Goal: Task Accomplishment & Management: Complete application form

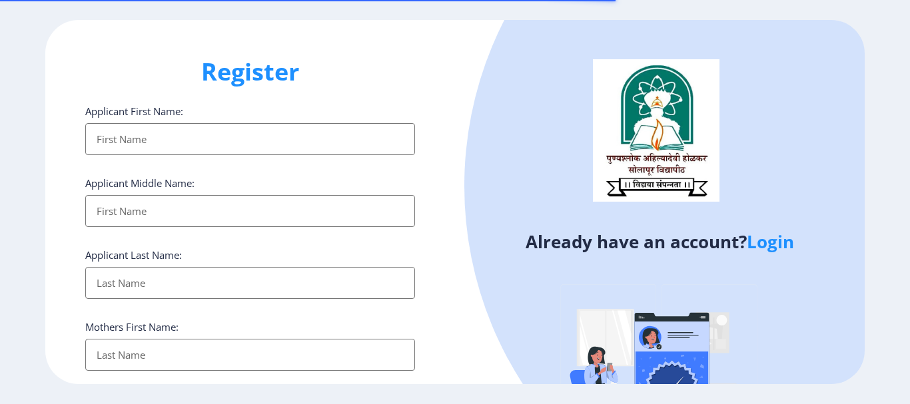
select select
click at [134, 135] on input "Applicant First Name:" at bounding box center [250, 139] width 330 height 32
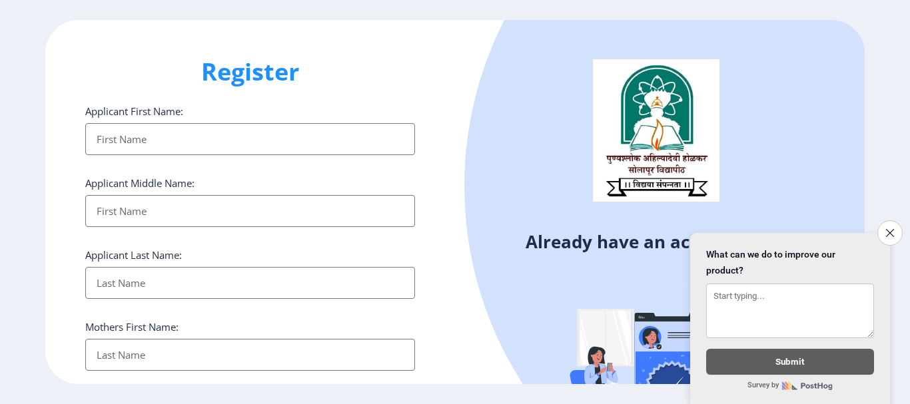
click at [158, 143] on input "Applicant First Name:" at bounding box center [250, 139] width 330 height 32
type input "p"
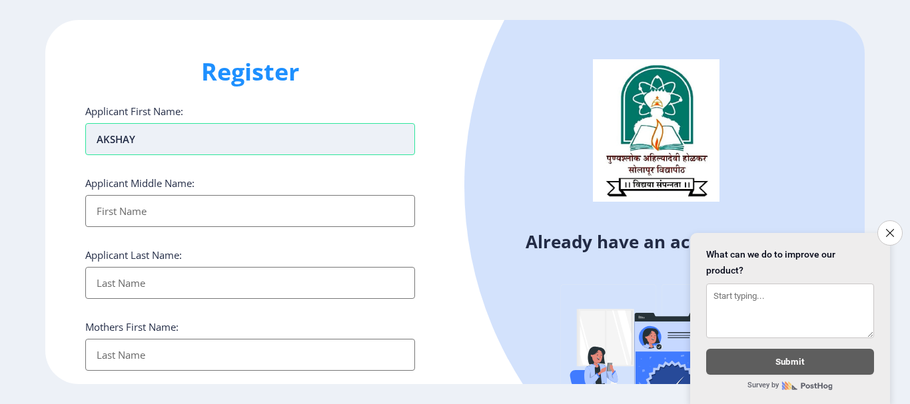
type input "AKSHAY"
type input "[PERSON_NAME]"
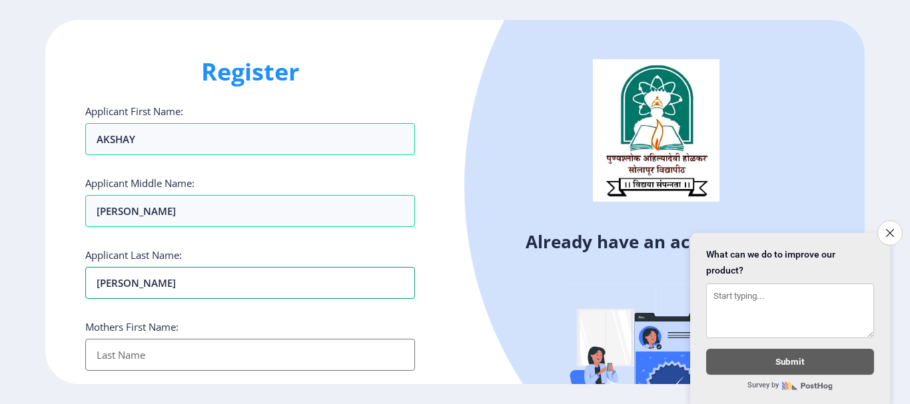
type input "[PERSON_NAME]"
click at [131, 355] on input "Applicant First Name:" at bounding box center [250, 355] width 330 height 32
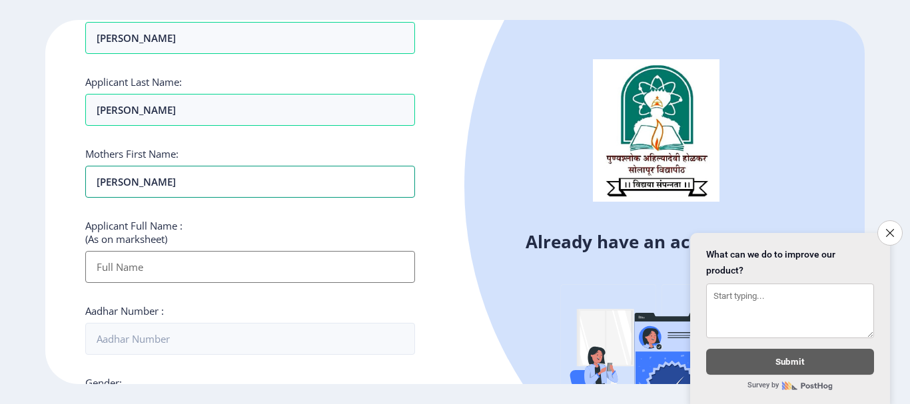
scroll to position [200, 0]
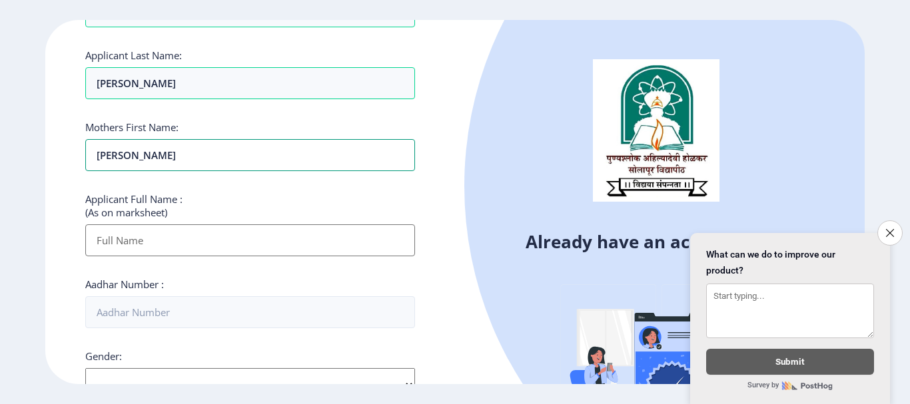
type input "[PERSON_NAME]"
click at [131, 247] on input "Applicant First Name:" at bounding box center [250, 241] width 330 height 32
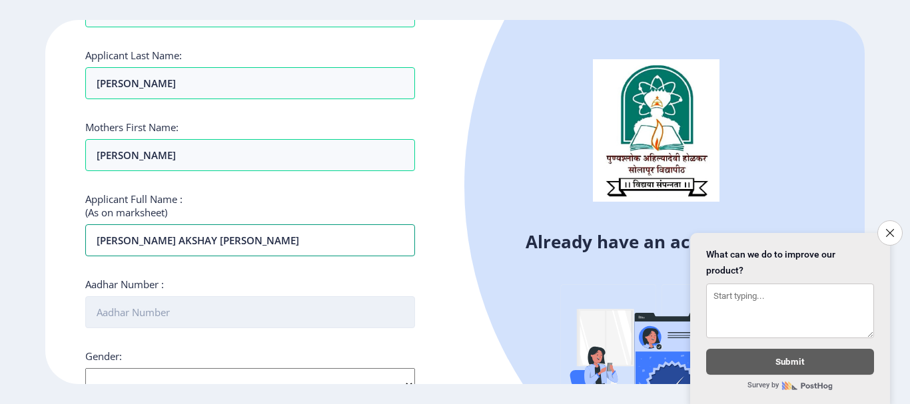
type input "[PERSON_NAME] aKSHAY [PERSON_NAME]"
click at [175, 317] on input "Aadhar Number :" at bounding box center [250, 312] width 330 height 32
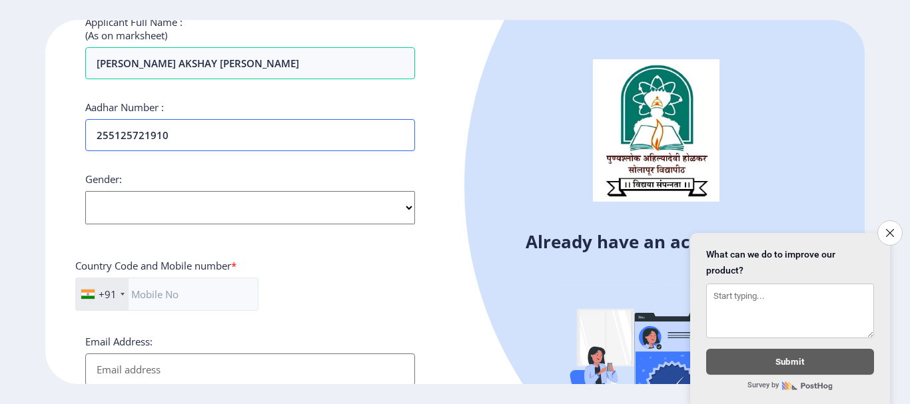
scroll to position [400, 0]
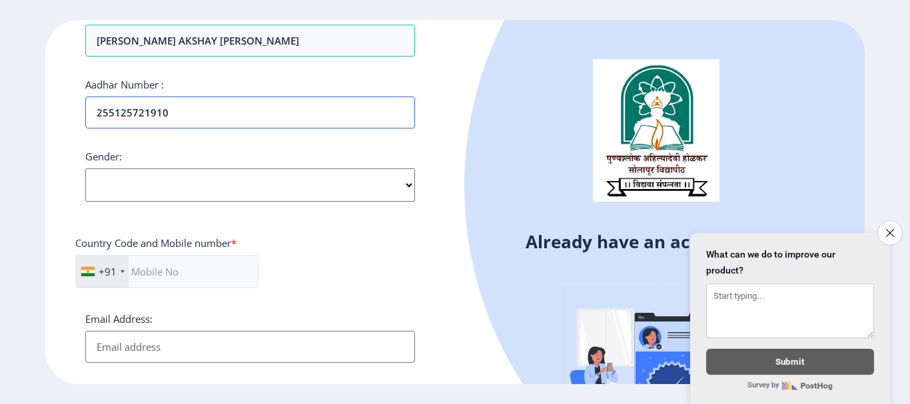
type input "255125721910"
click at [160, 184] on select "Select Gender [DEMOGRAPHIC_DATA] [DEMOGRAPHIC_DATA] Other" at bounding box center [250, 185] width 330 height 33
select select "[DEMOGRAPHIC_DATA]"
click at [85, 169] on select "Select Gender [DEMOGRAPHIC_DATA] [DEMOGRAPHIC_DATA] Other" at bounding box center [250, 185] width 330 height 33
click at [137, 275] on input "text" at bounding box center [166, 271] width 183 height 33
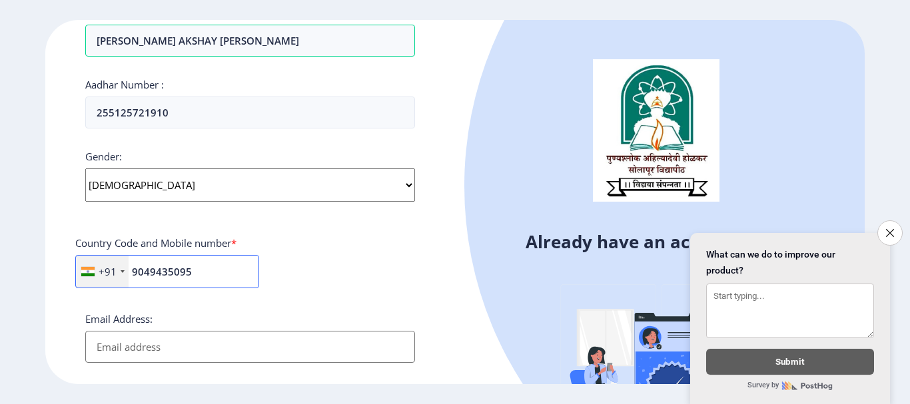
type input "9049435095"
click at [152, 352] on input "Email Address:" at bounding box center [250, 347] width 330 height 32
type input "A"
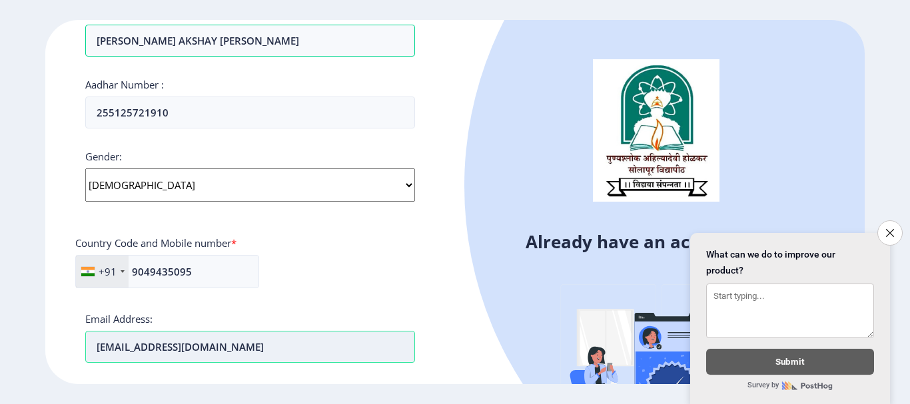
click at [120, 350] on input "[EMAIL_ADDRESS][DOMAIN_NAME]" at bounding box center [250, 347] width 330 height 32
type input "[EMAIL_ADDRESS][DOMAIN_NAME]"
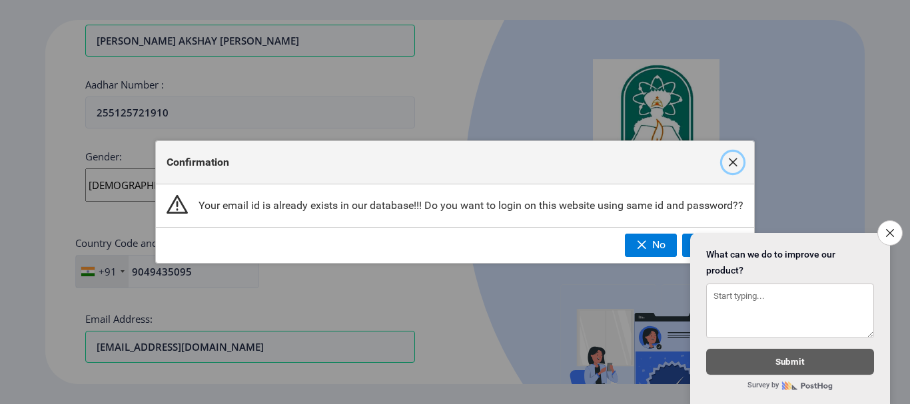
click at [732, 162] on span "button" at bounding box center [733, 162] width 11 height 11
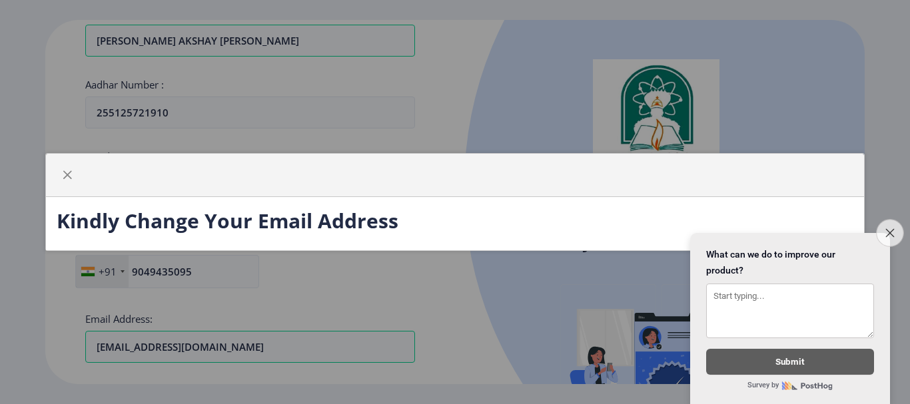
click at [889, 229] on icon "Close survey" at bounding box center [889, 233] width 9 height 9
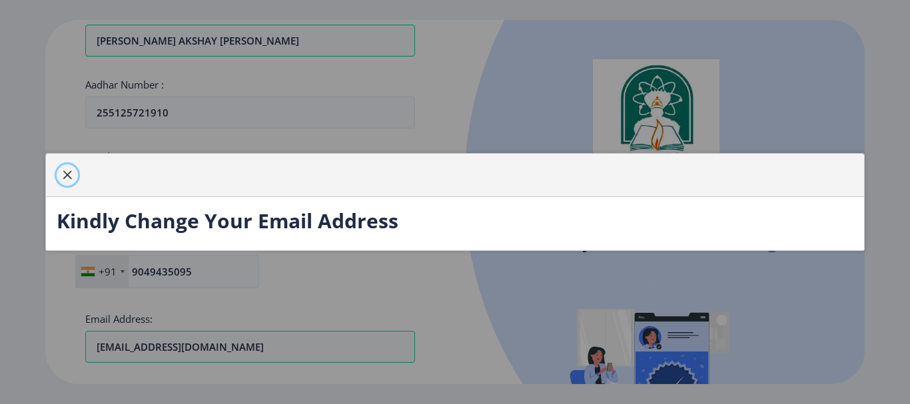
click at [71, 178] on span "button" at bounding box center [67, 175] width 11 height 11
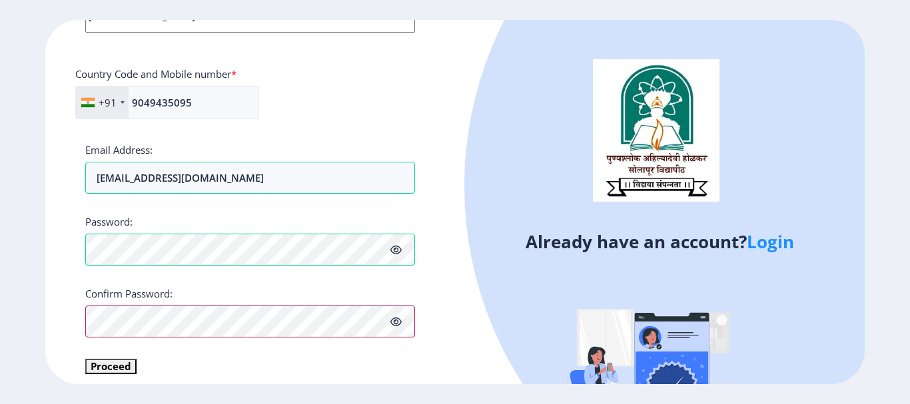
scroll to position [579, 0]
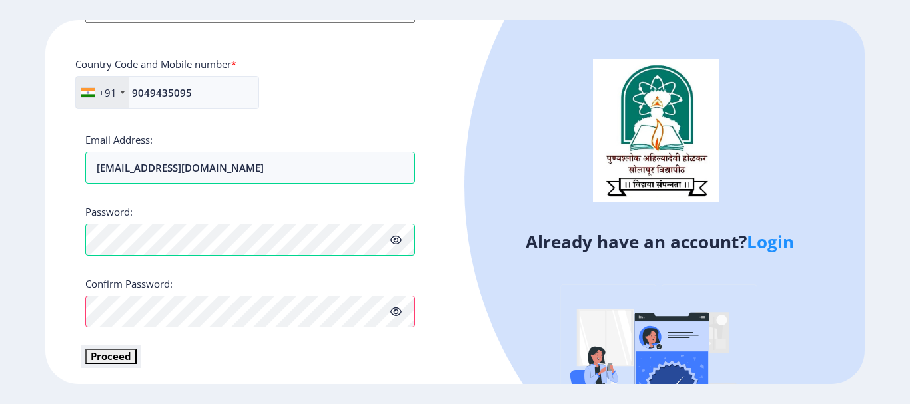
click at [120, 356] on button "Proceed" at bounding box center [110, 356] width 51 height 15
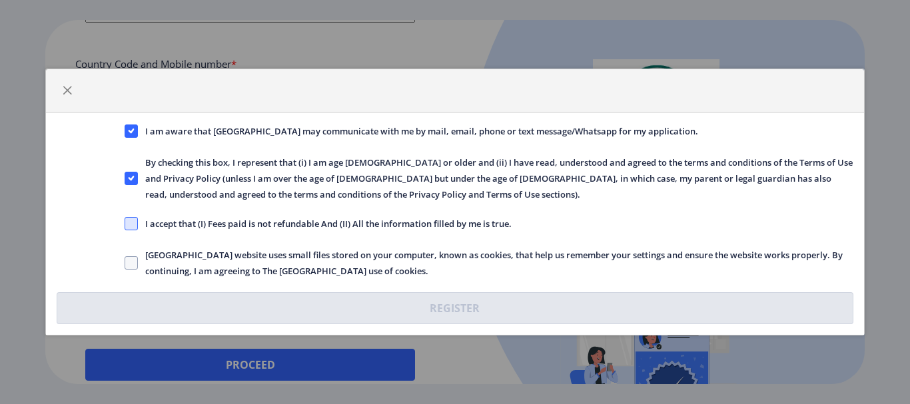
click at [130, 226] on span at bounding box center [131, 223] width 13 height 13
click at [125, 225] on input "I accept that (I) Fees paid is not refundable And (II) All the information fill…" at bounding box center [125, 224] width 1 height 1
checkbox input "true"
click at [131, 262] on span at bounding box center [131, 263] width 13 height 13
click at [125, 263] on input "[GEOGRAPHIC_DATA] website uses small files stored on your computer, known as co…" at bounding box center [125, 263] width 1 height 1
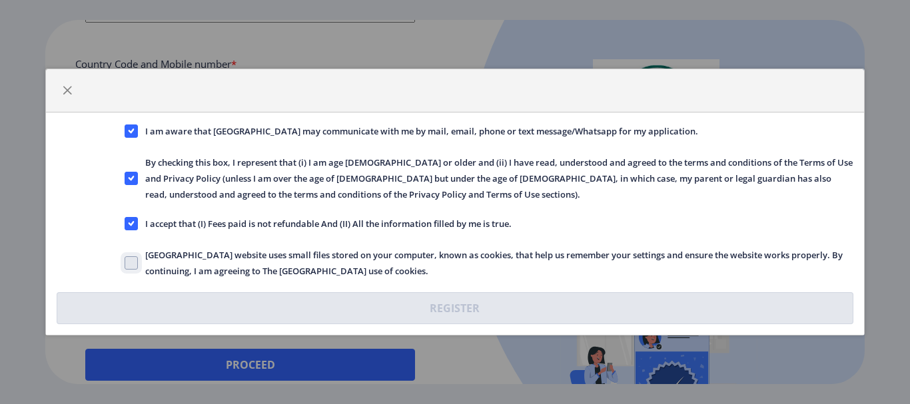
checkbox input "true"
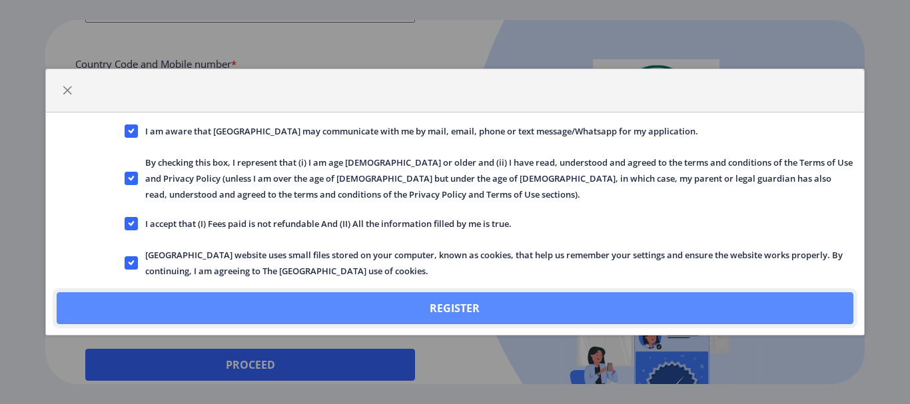
click at [449, 307] on button "Register" at bounding box center [455, 308] width 796 height 32
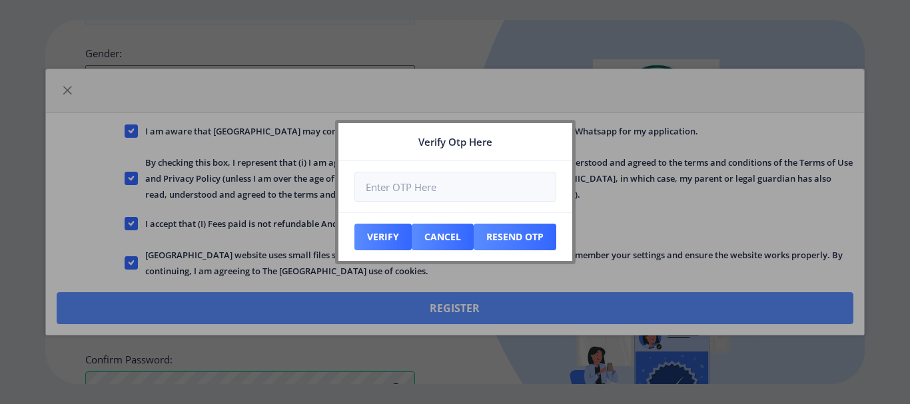
scroll to position [655, 0]
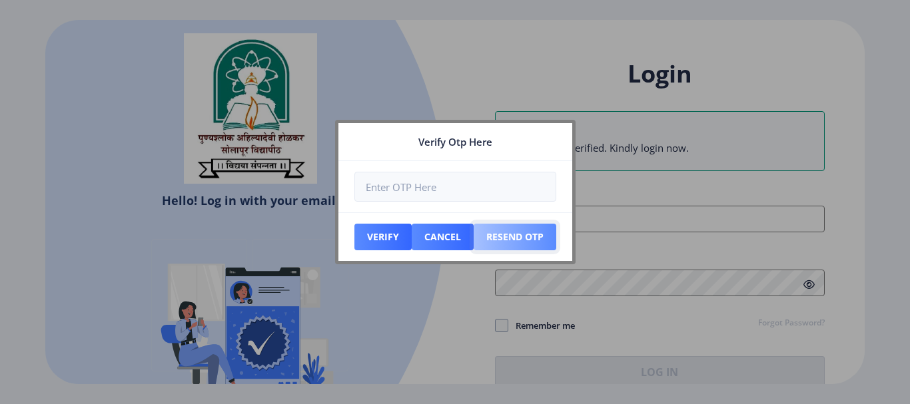
click at [526, 242] on button "Resend Otp" at bounding box center [515, 237] width 83 height 27
click at [524, 242] on button "Resend Otp" at bounding box center [515, 237] width 83 height 27
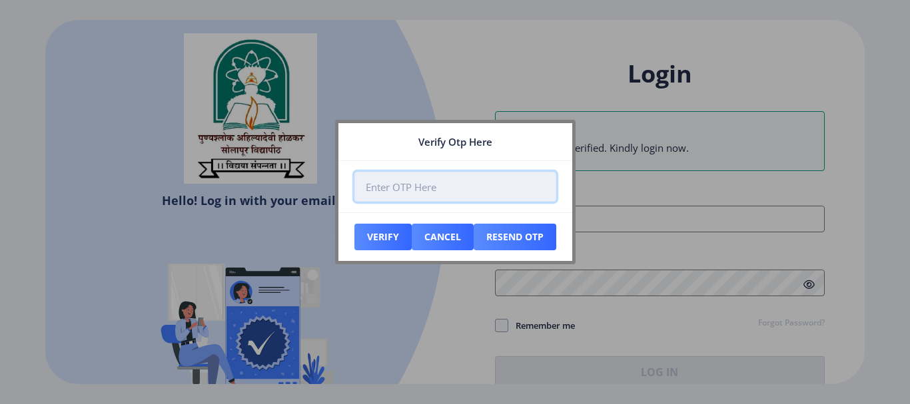
click at [418, 197] on input "number" at bounding box center [455, 187] width 202 height 30
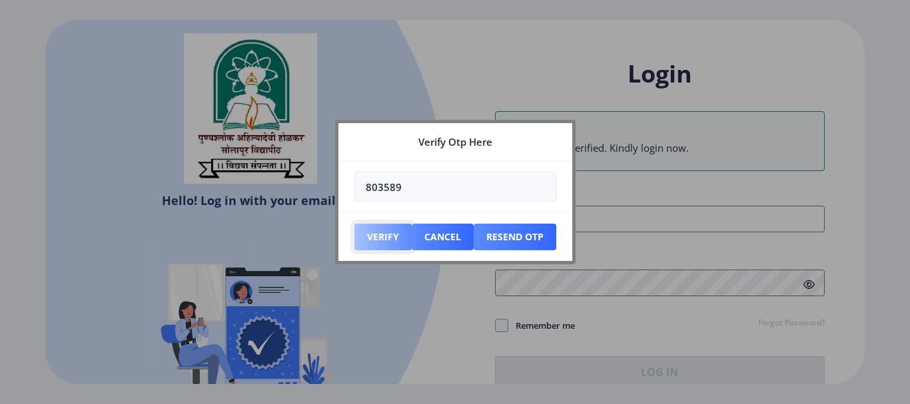
click at [377, 241] on button "Verify" at bounding box center [382, 237] width 57 height 27
click at [379, 238] on button "Verify" at bounding box center [382, 237] width 57 height 27
click at [382, 243] on button "Verify" at bounding box center [382, 237] width 57 height 27
click at [377, 239] on button "Verify" at bounding box center [382, 237] width 57 height 27
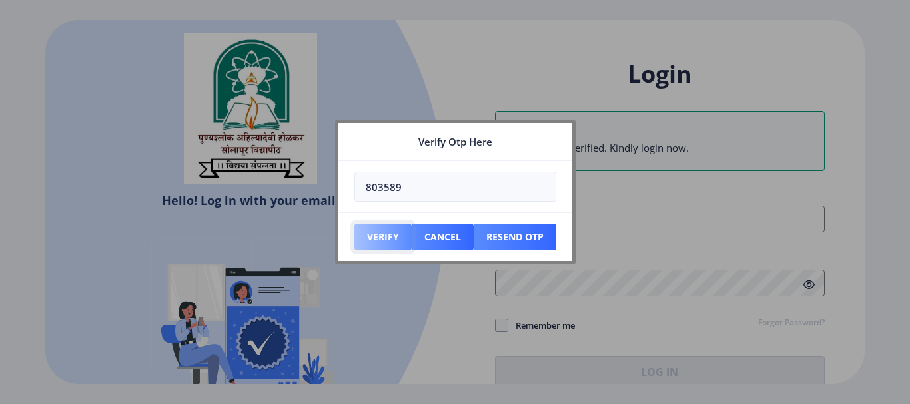
click at [377, 239] on button "Verify" at bounding box center [382, 237] width 57 height 27
click at [498, 243] on button "Resend Otp" at bounding box center [515, 237] width 83 height 27
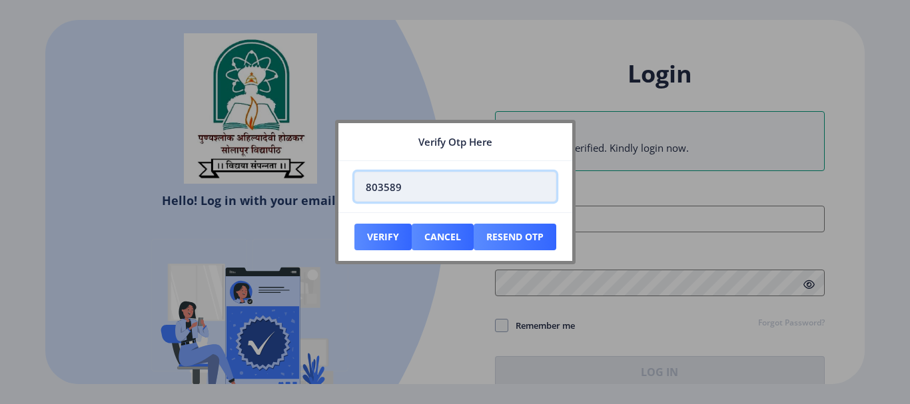
click at [410, 194] on input "803589" at bounding box center [455, 187] width 202 height 30
type input "8"
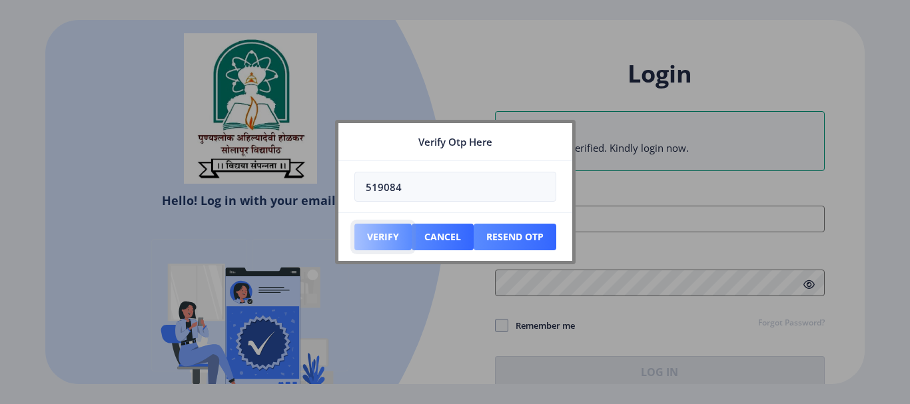
click at [380, 231] on button "Verify" at bounding box center [382, 237] width 57 height 27
click at [380, 233] on button "Verify" at bounding box center [382, 237] width 57 height 27
click at [379, 232] on button "Verify" at bounding box center [382, 237] width 57 height 27
click at [378, 234] on button "Verify" at bounding box center [382, 237] width 57 height 27
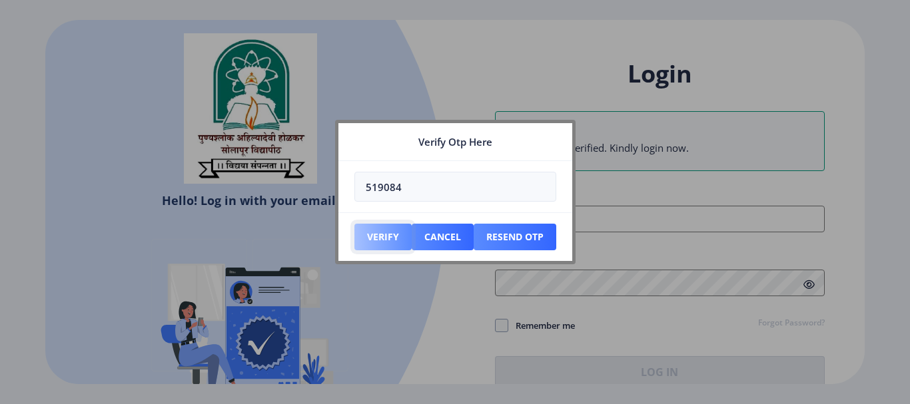
click at [378, 234] on button "Verify" at bounding box center [382, 237] width 57 height 27
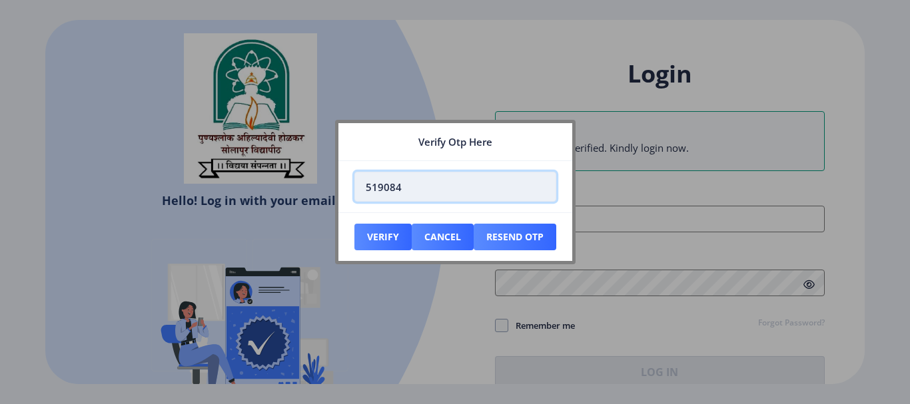
click at [421, 195] on input "519084" at bounding box center [455, 187] width 202 height 30
type input "5"
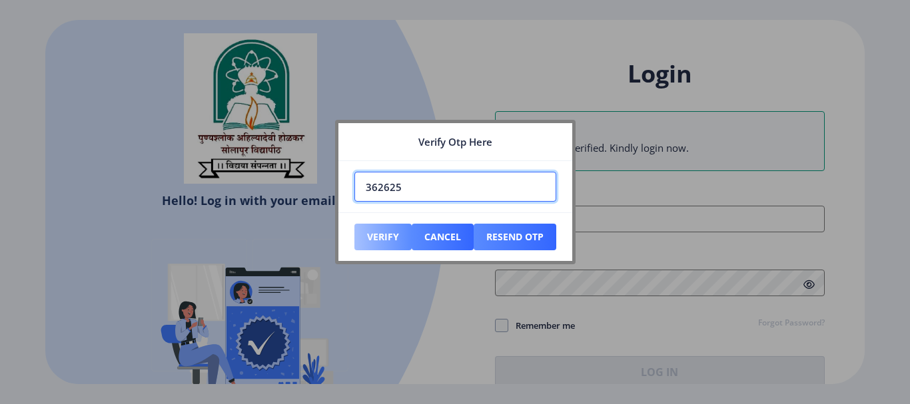
type input "362625"
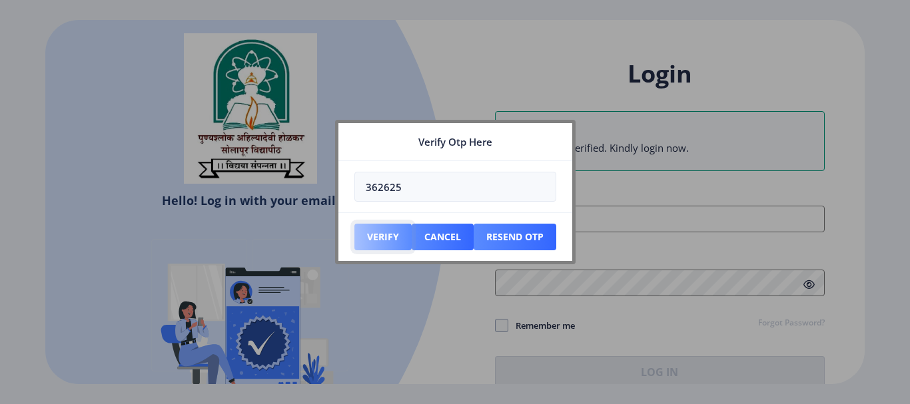
click at [382, 239] on button "Verify" at bounding box center [382, 237] width 57 height 27
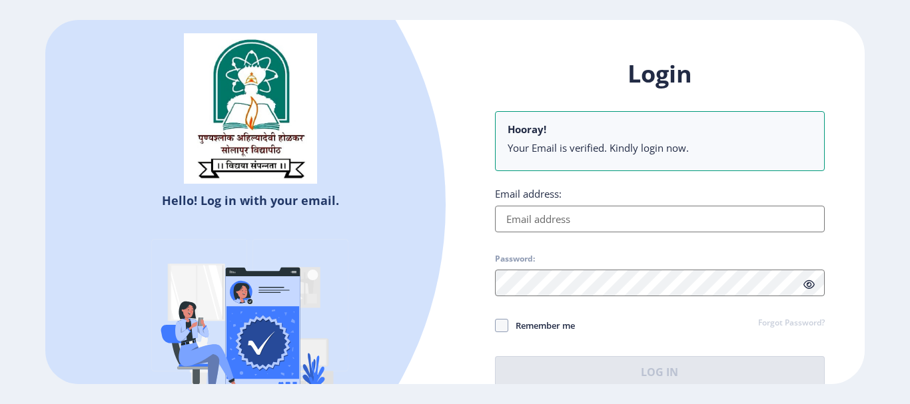
click at [524, 153] on li "Your Email is verified. Kindly login now." at bounding box center [660, 147] width 304 height 13
click at [526, 147] on li "Your Email is verified. Kindly login now." at bounding box center [660, 147] width 304 height 13
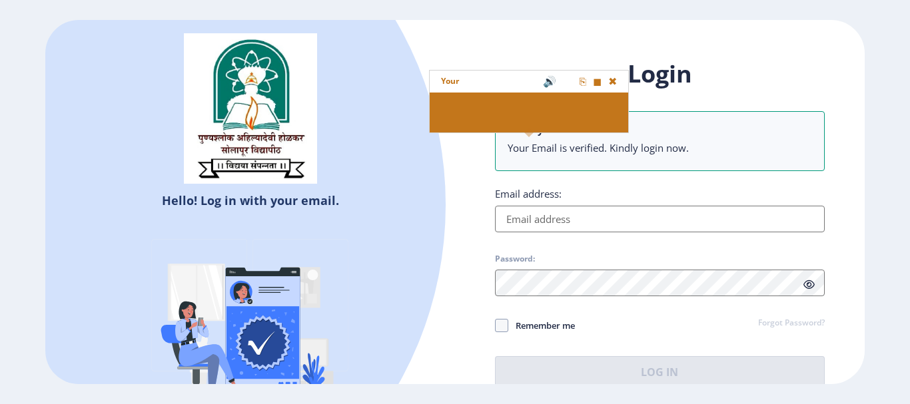
click at [582, 160] on nb-alert "Hooray! Your Email is verified. Kindly login now." at bounding box center [660, 141] width 330 height 60
click at [706, 151] on li "Your Email is verified. Kindly login now." at bounding box center [660, 147] width 304 height 13
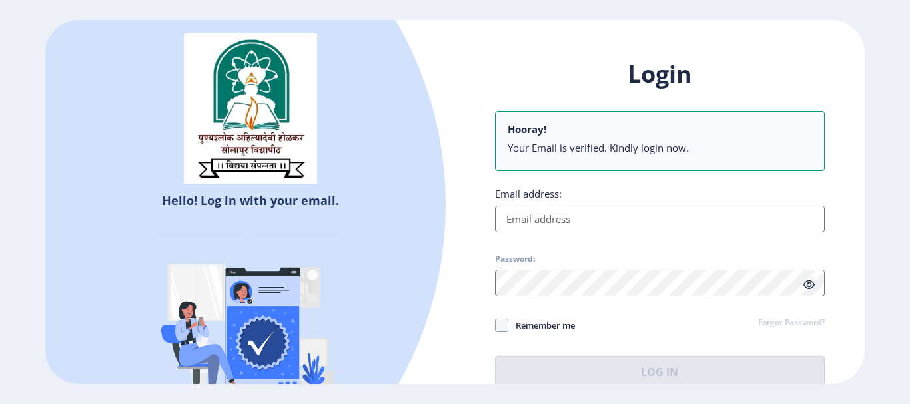
click at [535, 218] on input "Email address:" at bounding box center [660, 219] width 330 height 27
type input "[EMAIL_ADDRESS][DOMAIN_NAME]"
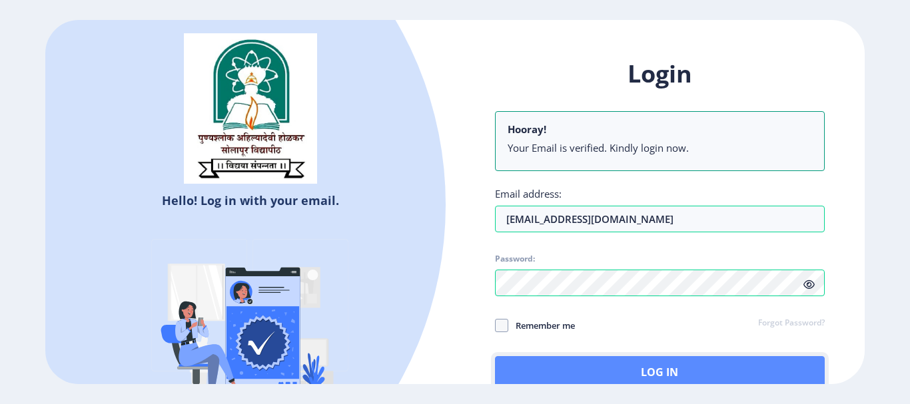
click at [664, 378] on button "Log In" at bounding box center [660, 372] width 330 height 32
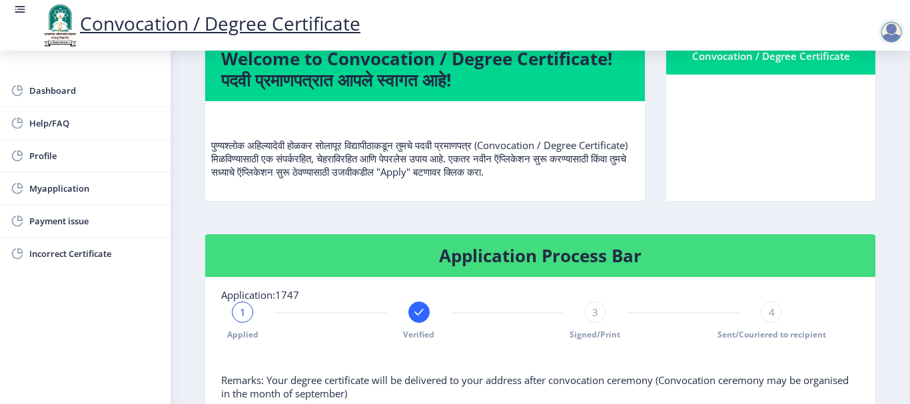
scroll to position [67, 0]
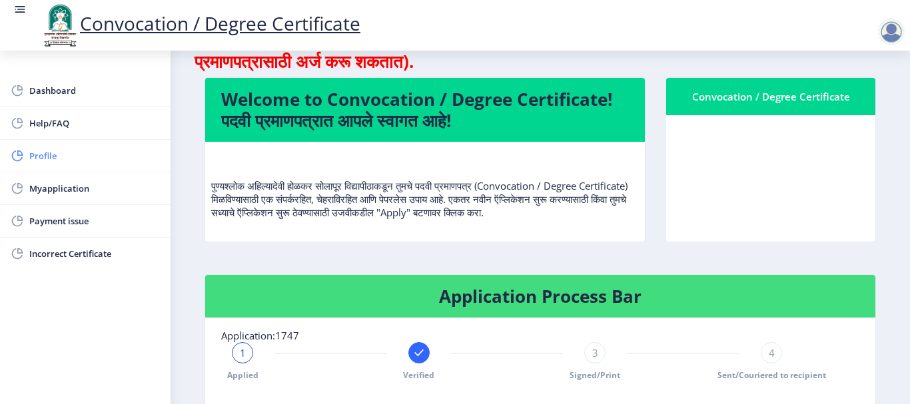
click at [53, 150] on span "Profile" at bounding box center [94, 156] width 131 height 16
select select
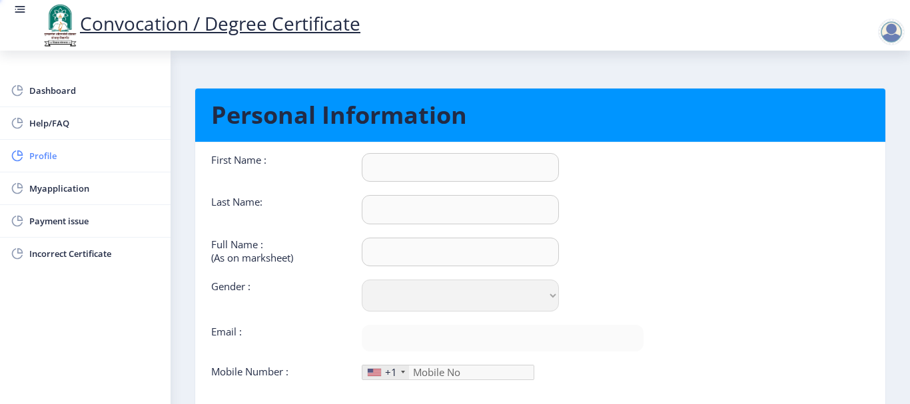
type input "Akshay"
type input "[PERSON_NAME]"
type input "[PERSON_NAME] akshay [PERSON_NAME]"
select select "[DEMOGRAPHIC_DATA]"
type input "[EMAIL_ADDRESS][DOMAIN_NAME]"
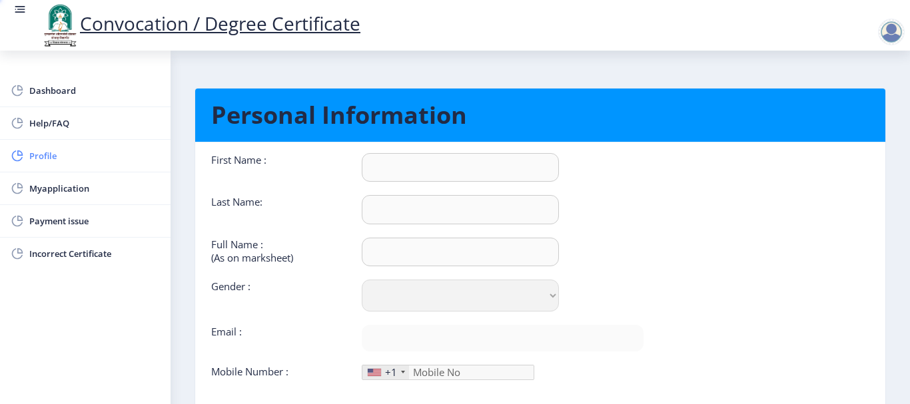
type input "9049435095"
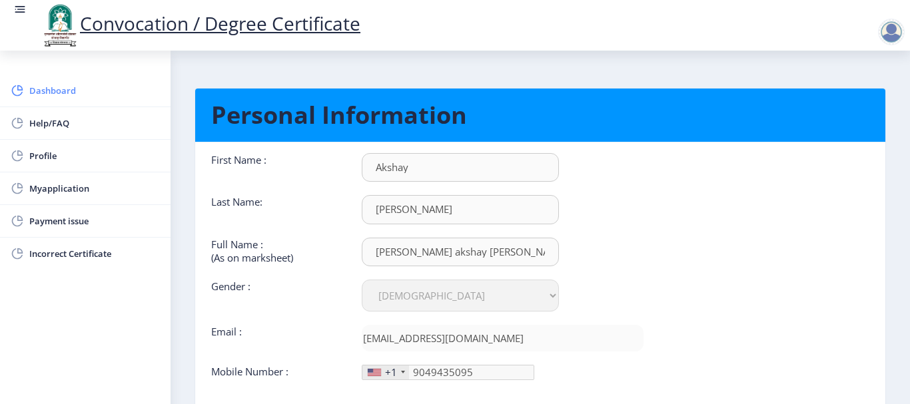
click at [46, 89] on span "Dashboard" at bounding box center [94, 91] width 131 height 16
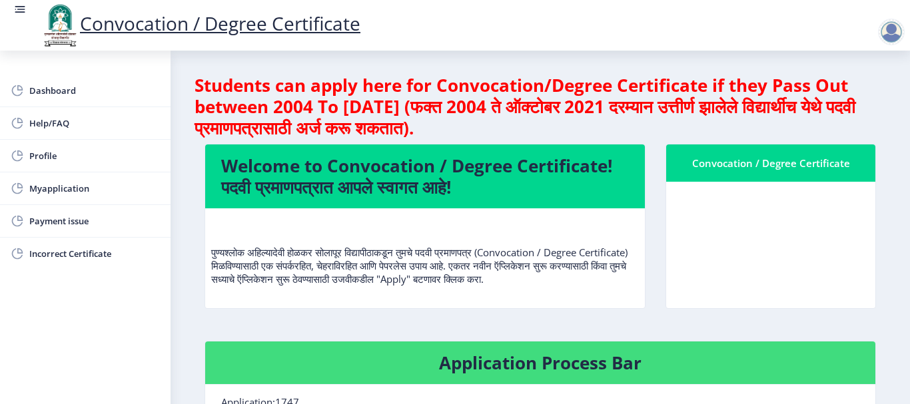
click at [409, 192] on h4 "Welcome to Convocation / Degree Certificate! पदवी प्रमाणपत्रात आपले स्वागत आहे!" at bounding box center [425, 176] width 408 height 43
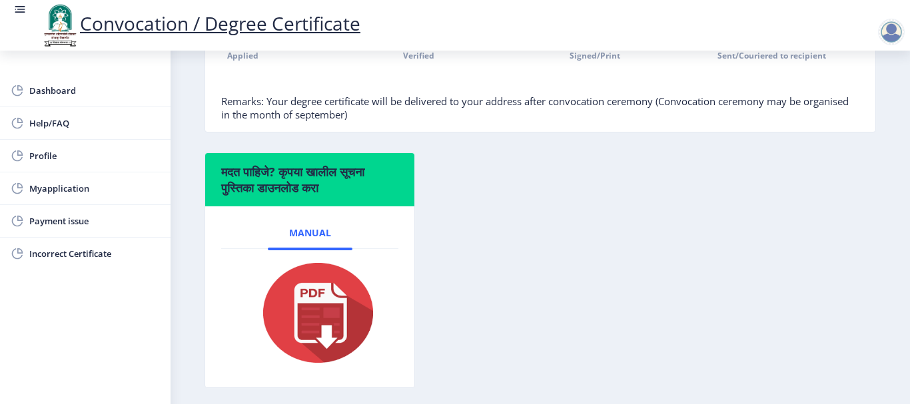
scroll to position [306, 0]
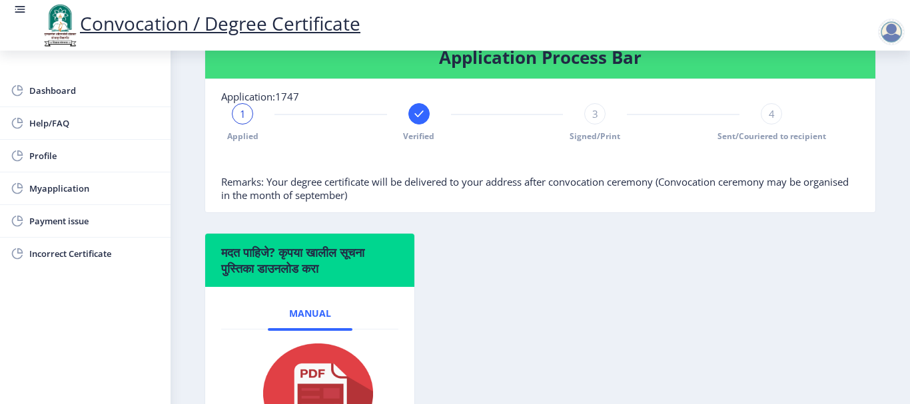
click at [577, 134] on span "Signed/Print" at bounding box center [595, 136] width 51 height 11
click at [596, 125] on div "3 Signed/Print" at bounding box center [594, 122] width 21 height 39
click at [420, 122] on div at bounding box center [418, 113] width 21 height 21
click at [590, 119] on rect at bounding box center [594, 113] width 13 height 13
click at [761, 117] on div "4" at bounding box center [771, 113] width 21 height 21
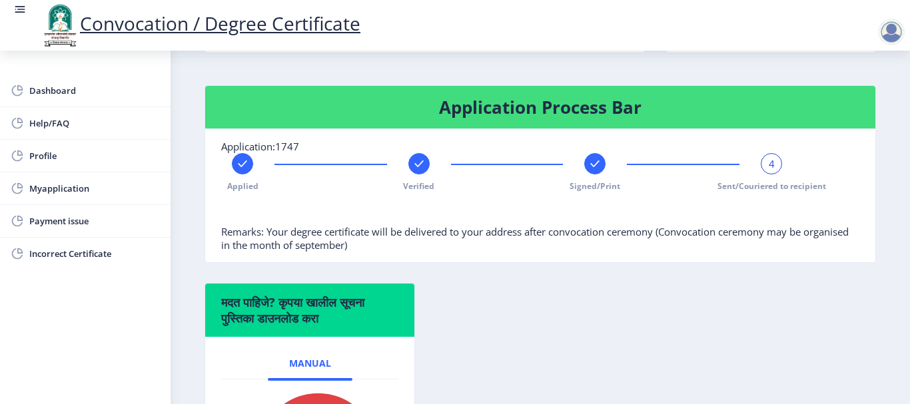
scroll to position [239, 0]
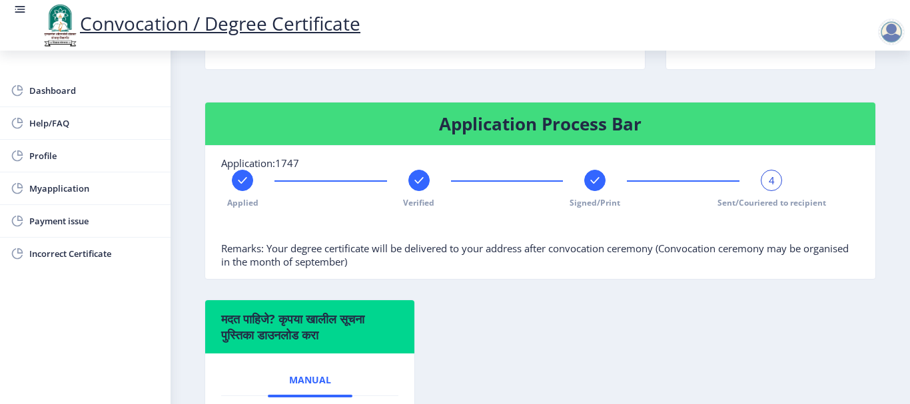
click at [769, 182] on span "4" at bounding box center [772, 180] width 6 height 13
drag, startPoint x: 768, startPoint y: 182, endPoint x: 705, endPoint y: 298, distance: 132.1
click at [761, 195] on div "4 Sent/Couriered to recipient" at bounding box center [771, 189] width 21 height 39
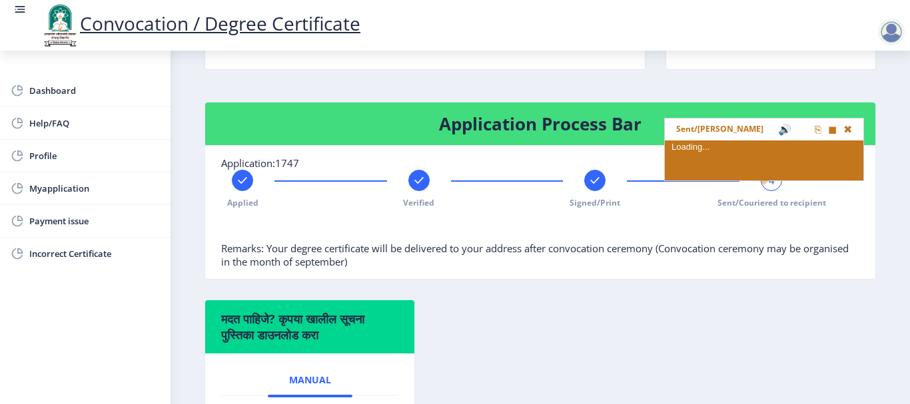
click at [751, 209] on nb-stepper "Applied Verified Signed/Print 4 Sent/Couriered to recipient" at bounding box center [507, 206] width 572 height 72
click at [778, 200] on span "Sent/Couriered to recipient" at bounding box center [772, 202] width 109 height 11
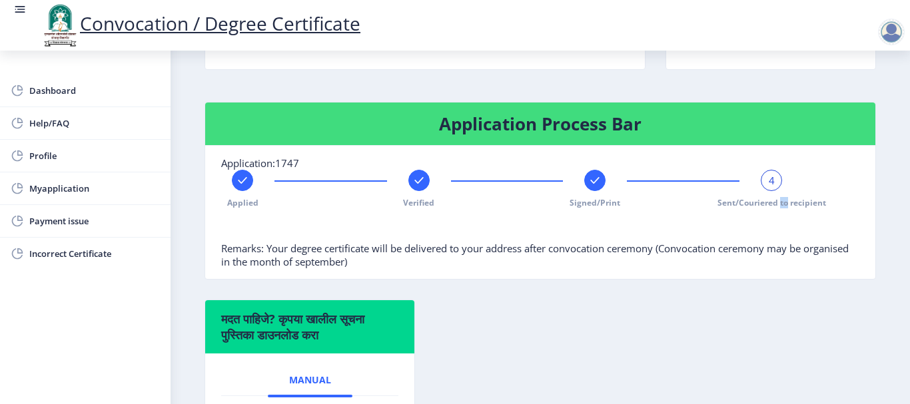
click at [779, 200] on span "Sent/Couriered to recipient" at bounding box center [772, 202] width 109 height 11
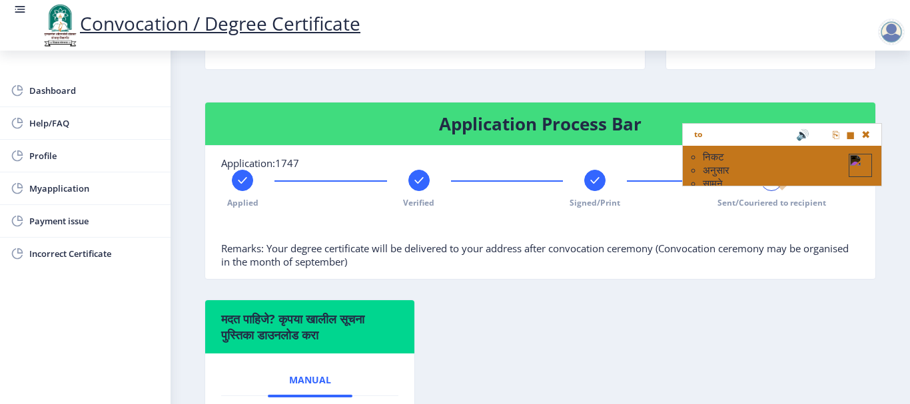
click at [788, 211] on nb-stepper "Applied Verified Signed/Print 4 Sent/Couriered to recipient" at bounding box center [507, 206] width 572 height 72
click at [864, 138] on span at bounding box center [865, 135] width 9 height 11
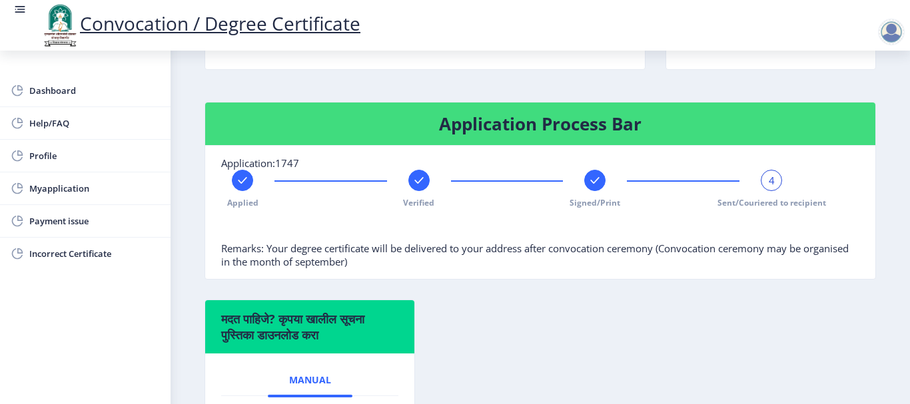
click at [769, 185] on span "4" at bounding box center [772, 180] width 6 height 13
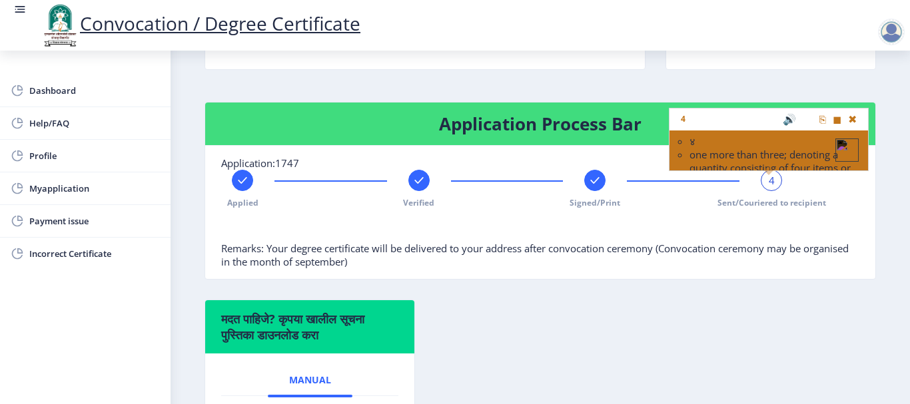
click at [702, 256] on nb-card-body "Application:1747 Applied Verified Signed/Print 4 Sent/Couriered to recipient Re…" at bounding box center [540, 212] width 670 height 133
click at [850, 122] on span at bounding box center [852, 120] width 9 height 11
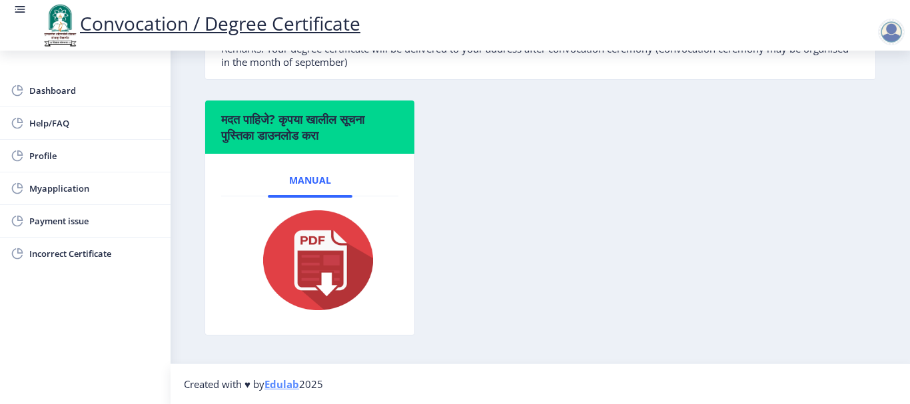
scroll to position [372, 0]
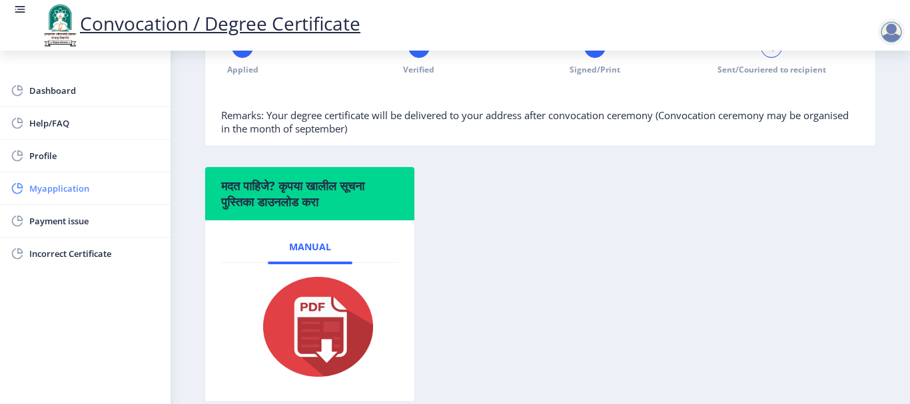
click at [56, 189] on span "Myapplication" at bounding box center [94, 189] width 131 height 16
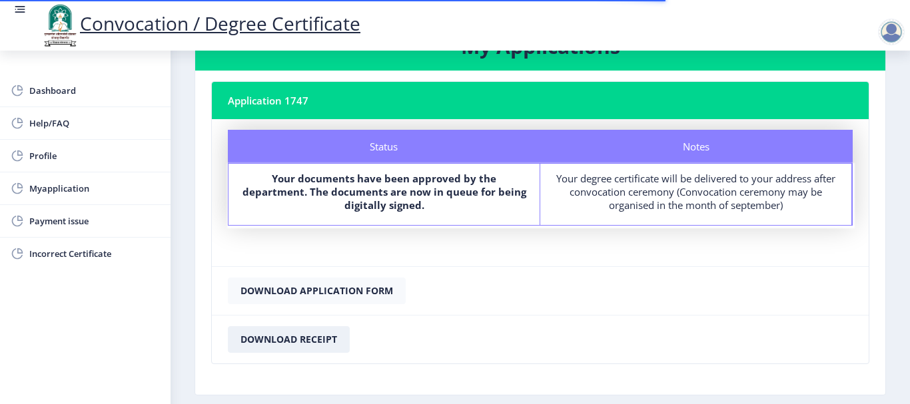
scroll to position [113, 0]
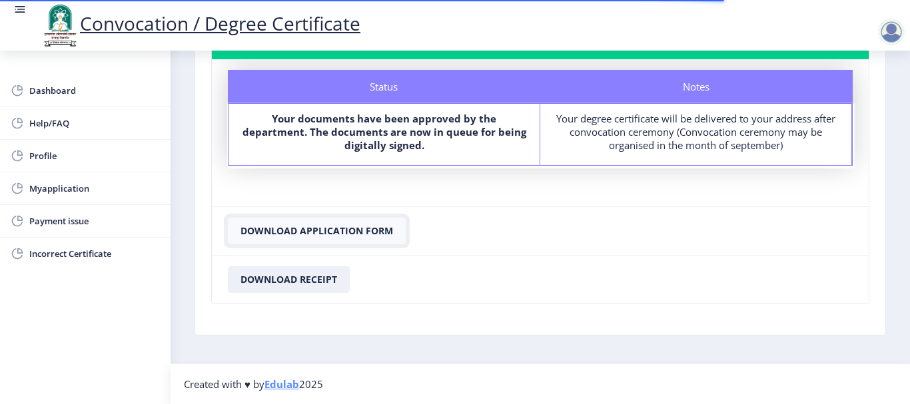
click at [311, 231] on button "Download Application Form" at bounding box center [317, 231] width 178 height 27
click at [294, 281] on button "Download Receipt" at bounding box center [289, 280] width 122 height 27
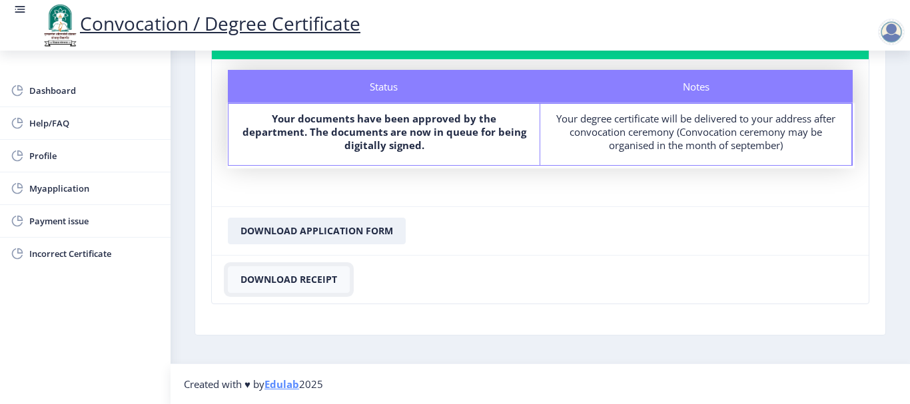
click at [294, 280] on button "Download Receipt" at bounding box center [289, 280] width 122 height 27
click at [39, 94] on span "Dashboard" at bounding box center [94, 91] width 131 height 16
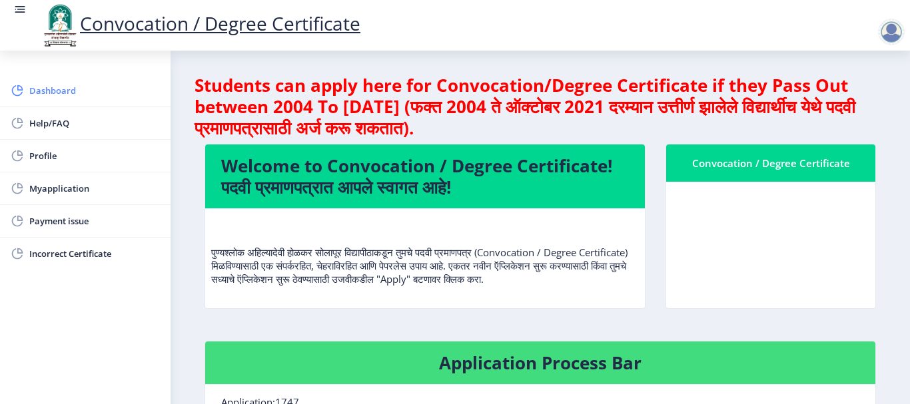
click at [27, 89] on link "Dashboard" at bounding box center [85, 91] width 171 height 32
click at [899, 39] on div at bounding box center [891, 32] width 27 height 27
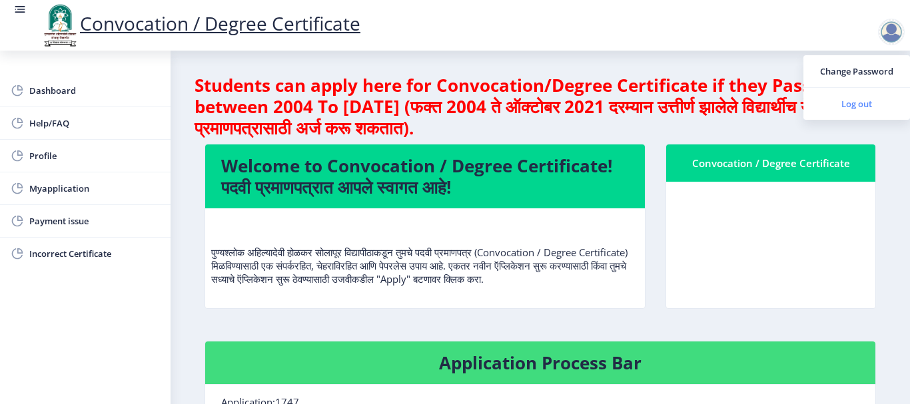
click at [867, 100] on span "Log out" at bounding box center [856, 104] width 85 height 16
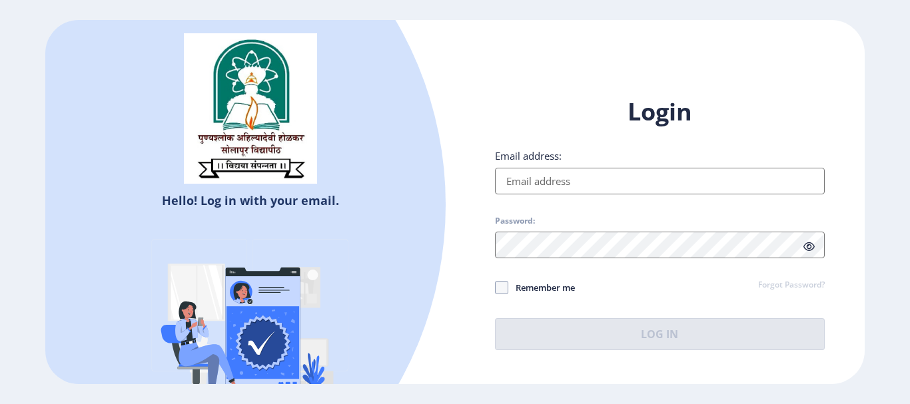
click at [624, 194] on input "Email address:" at bounding box center [660, 181] width 330 height 27
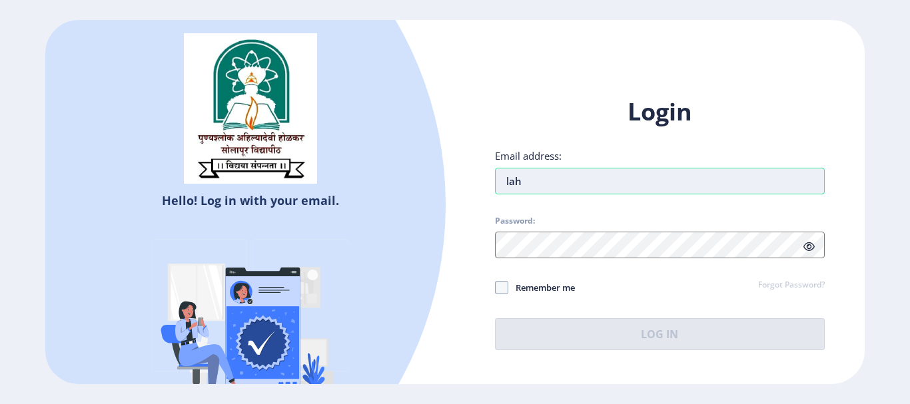
type input "lahu"
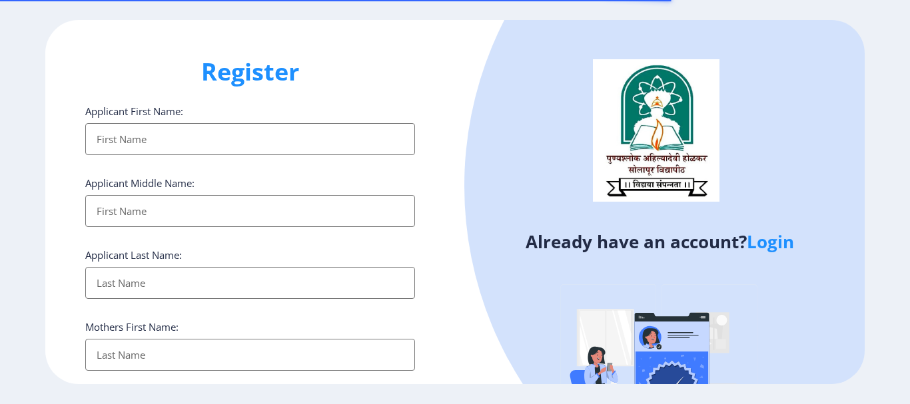
select select
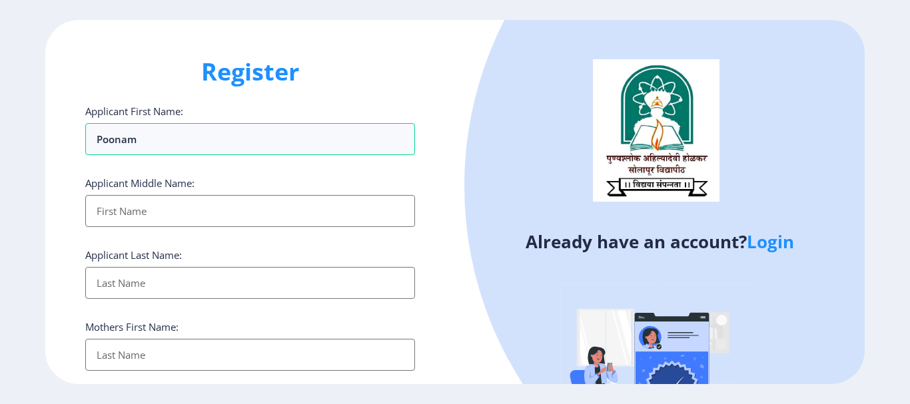
type input "poonam"
type input "[PERSON_NAME]"
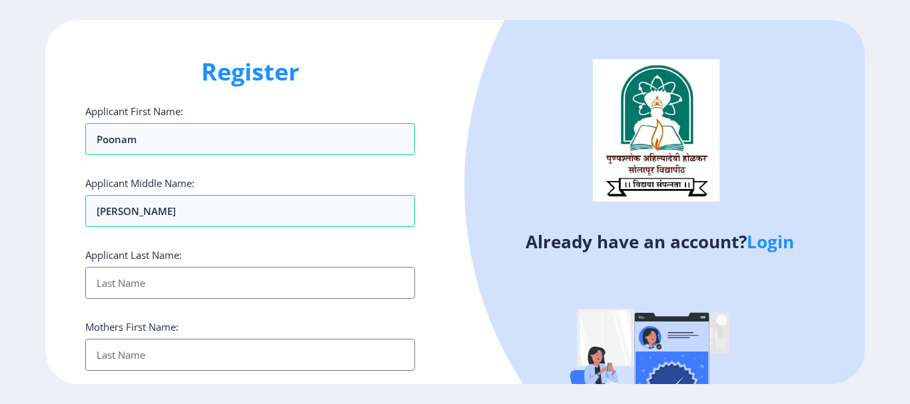
click at [125, 286] on input "Applicant First Name:" at bounding box center [250, 283] width 330 height 32
type input "kedar"
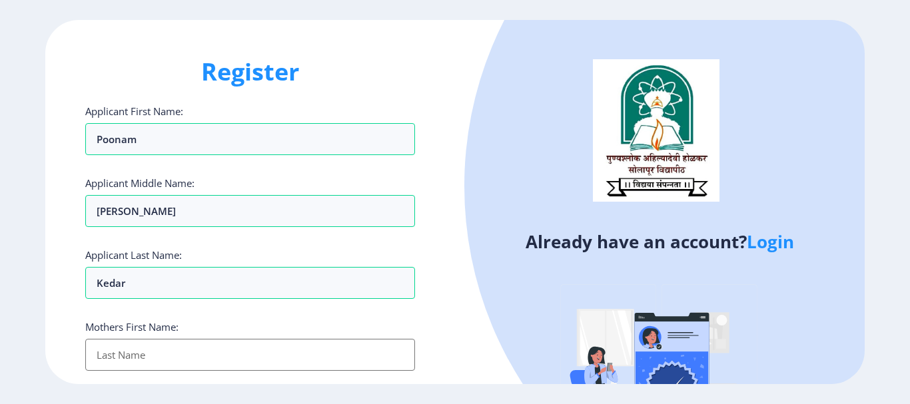
click at [228, 359] on input "Applicant First Name:" at bounding box center [250, 355] width 330 height 32
click at [839, 75] on div at bounding box center [828, 186] width 728 height 728
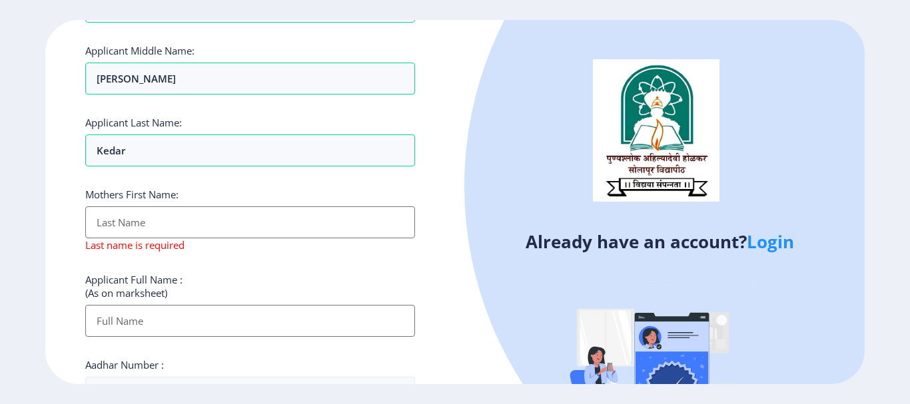
scroll to position [133, 0]
click at [118, 219] on input "Applicant First Name:" at bounding box center [250, 222] width 330 height 32
click at [418, 233] on div "Register Applicant First Name: poonam Applicant Middle Name: udhav Applicant La…" at bounding box center [250, 202] width 410 height 364
click at [197, 230] on input "Applicant First Name:" at bounding box center [250, 222] width 330 height 32
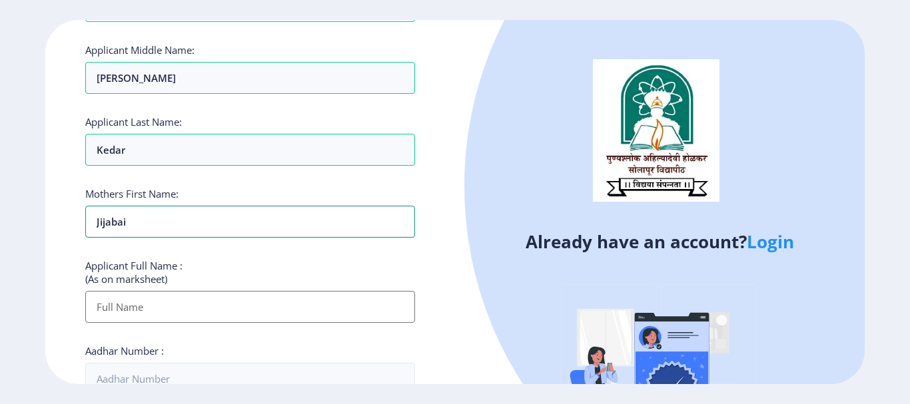
type input "jijabai"
click at [168, 314] on input "Applicant First Name:" at bounding box center [250, 307] width 330 height 32
